Goal: Task Accomplishment & Management: Manage account settings

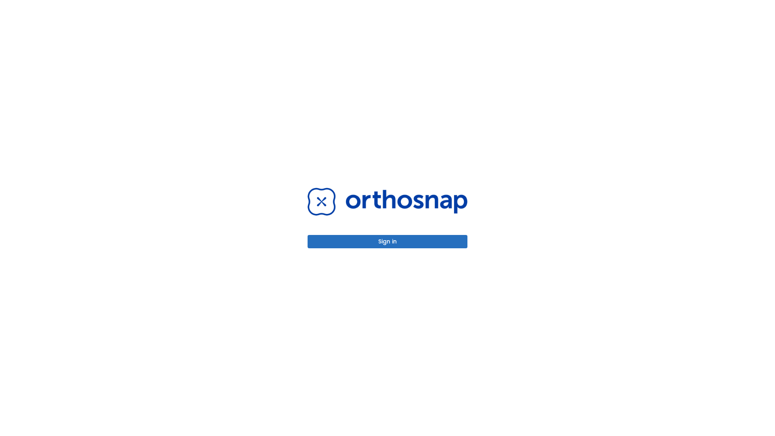
click at [388, 241] on button "Sign in" at bounding box center [388, 241] width 160 height 13
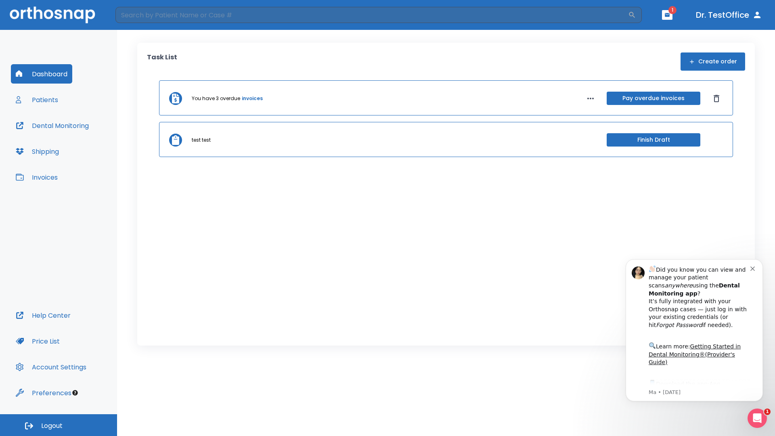
click at [59, 425] on span "Logout" at bounding box center [51, 426] width 21 height 9
